Goal: Task Accomplishment & Management: Manage account settings

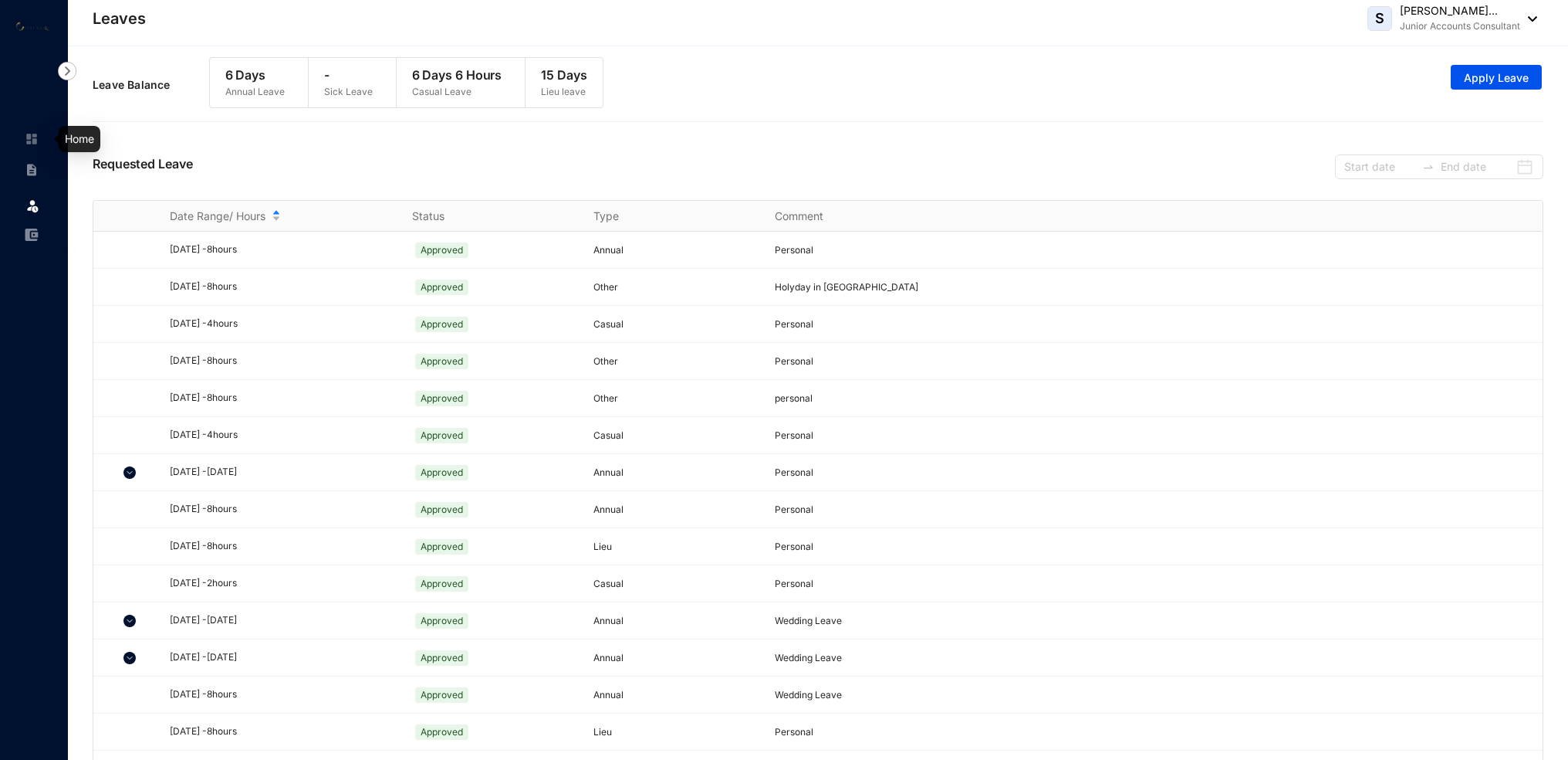
drag, startPoint x: 34, startPoint y: 141, endPoint x: 41, endPoint y: 170, distance: 29.8
click at [34, 141] on img at bounding box center [32, 139] width 14 height 14
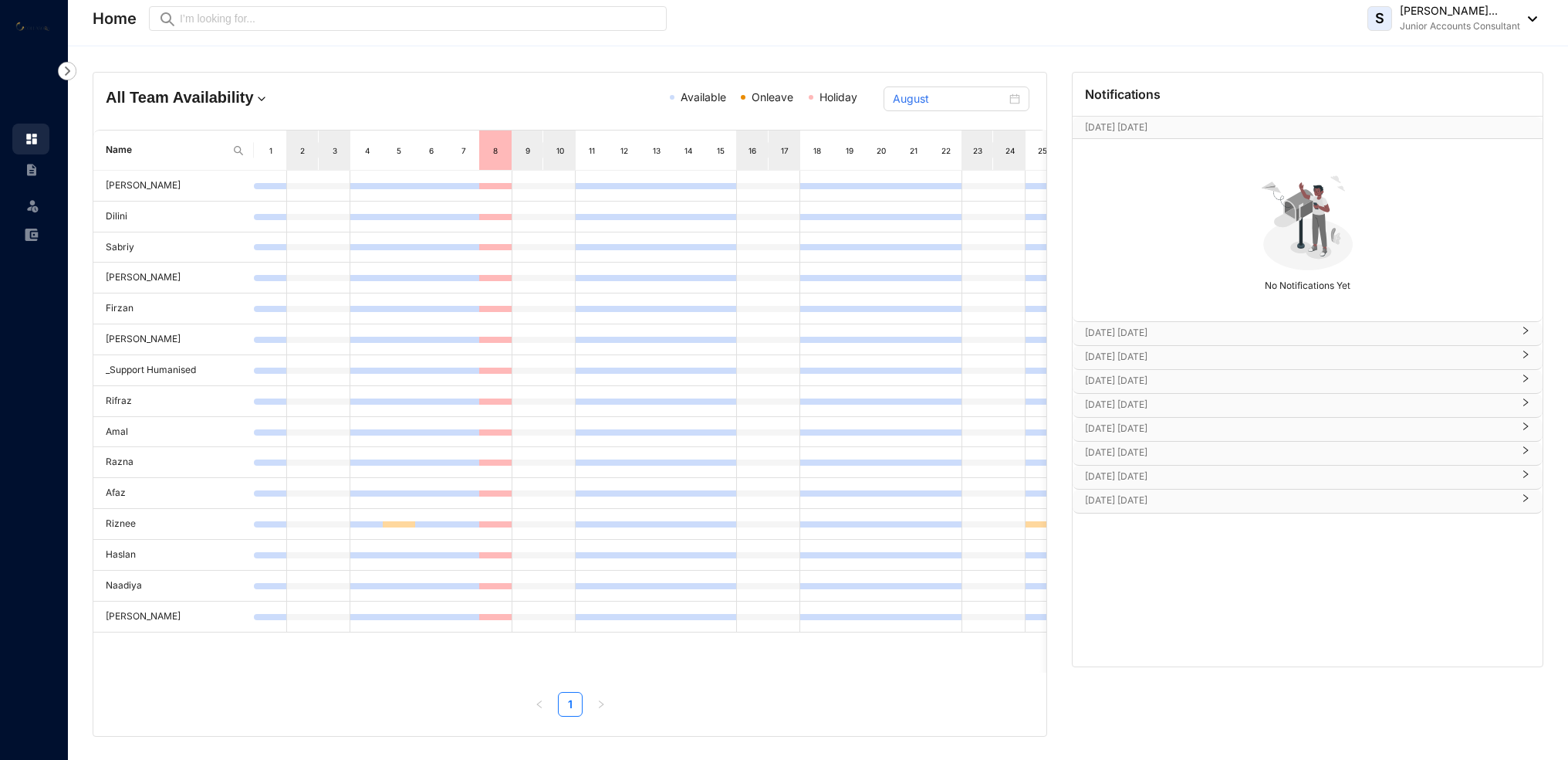
click at [1529, 335] on div at bounding box center [1522, 334] width 19 height 17
click at [1528, 360] on div at bounding box center [1522, 357] width 19 height 17
click at [1529, 380] on icon "right" at bounding box center [1525, 378] width 9 height 9
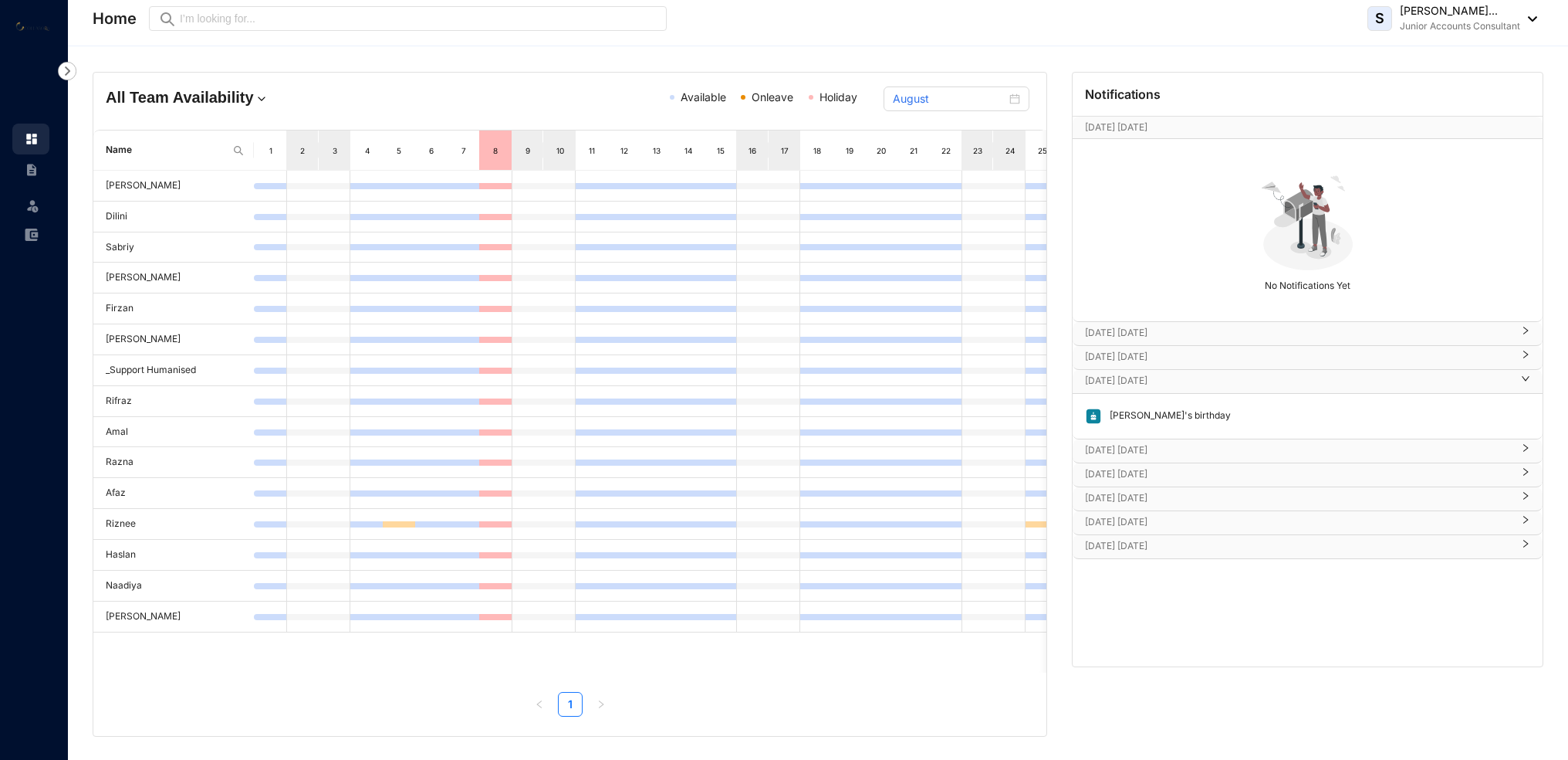
click at [1529, 380] on icon "right" at bounding box center [1525, 378] width 9 height 9
click at [1526, 404] on icon "right" at bounding box center [1525, 402] width 9 height 9
click at [1526, 404] on icon "right" at bounding box center [1525, 402] width 8 height 4
click at [1527, 430] on icon "right" at bounding box center [1525, 426] width 9 height 9
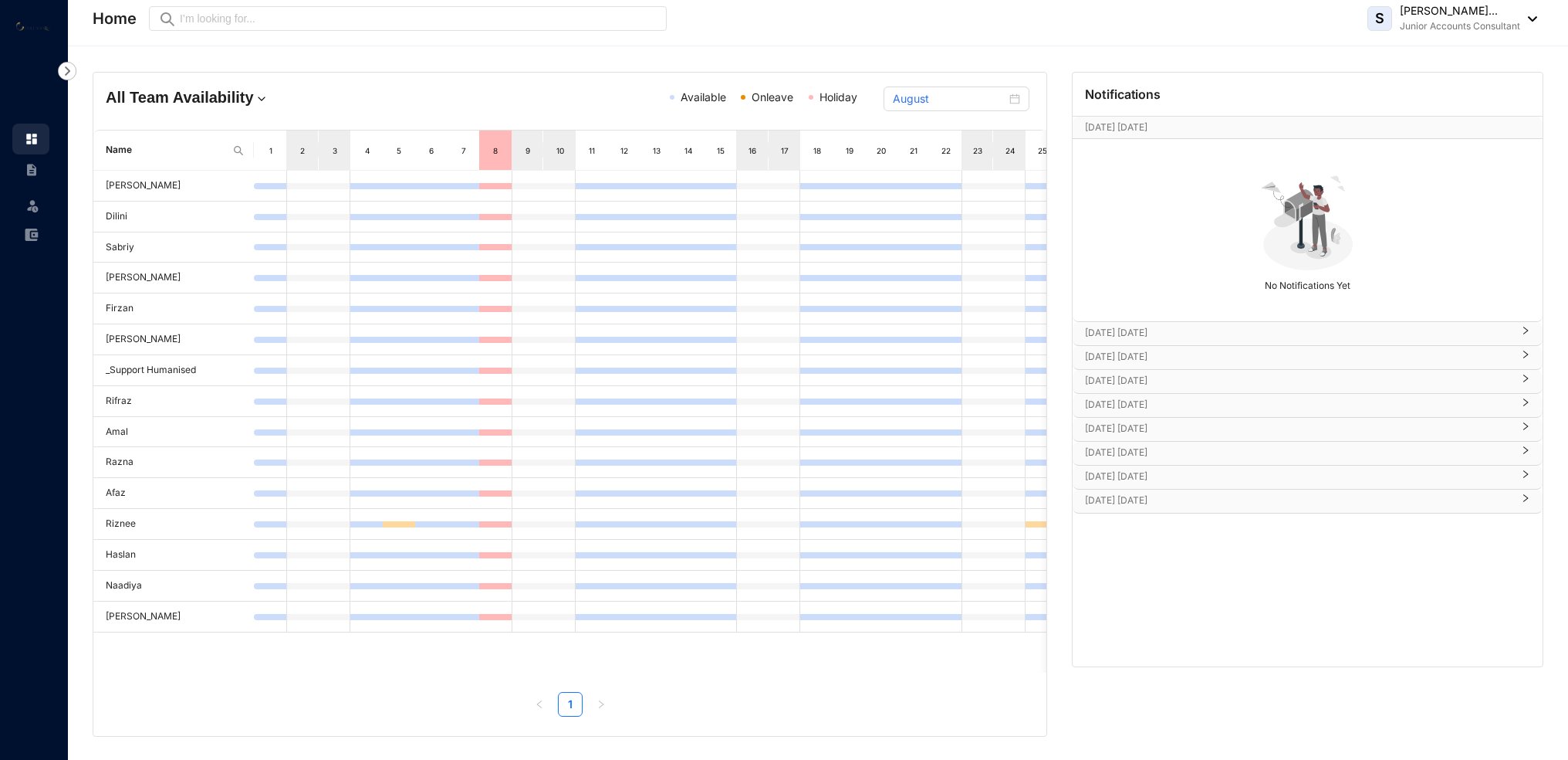
click at [1527, 451] on icon "right" at bounding box center [1525, 450] width 4 height 8
click at [1527, 451] on icon "right" at bounding box center [1525, 450] width 9 height 9
click at [1531, 471] on div "[DATE] [DATE]" at bounding box center [1308, 477] width 470 height 23
click at [1528, 499] on icon "right" at bounding box center [1525, 498] width 9 height 9
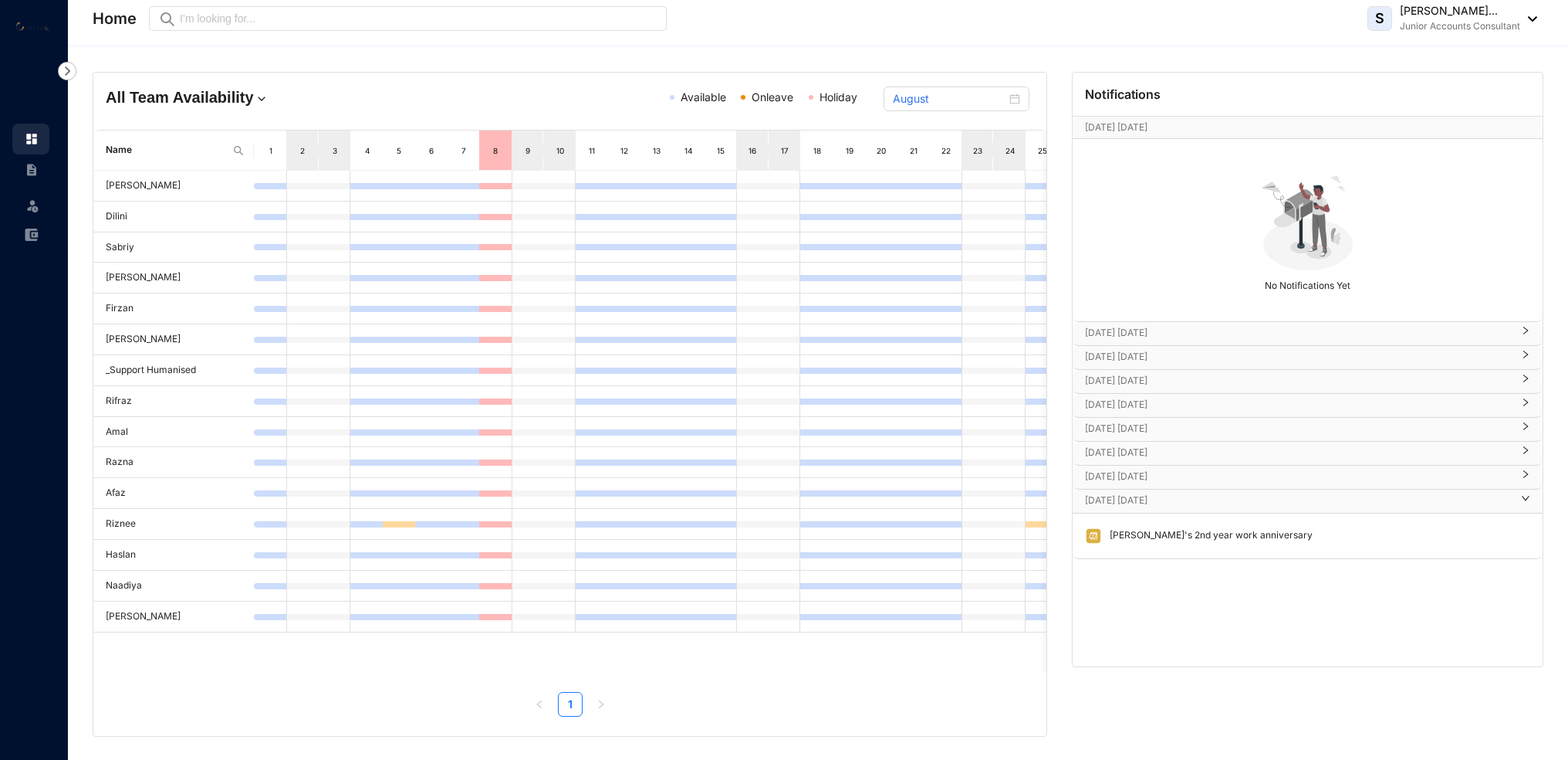
click at [1528, 499] on icon "right" at bounding box center [1525, 498] width 9 height 9
click at [1244, 558] on div "[DATE] [DATE] [DATE] No Notifications Yet [DATE] [DATE] [PERSON_NAME]'s birthda…" at bounding box center [1308, 391] width 470 height 550
